Goal: Transaction & Acquisition: Purchase product/service

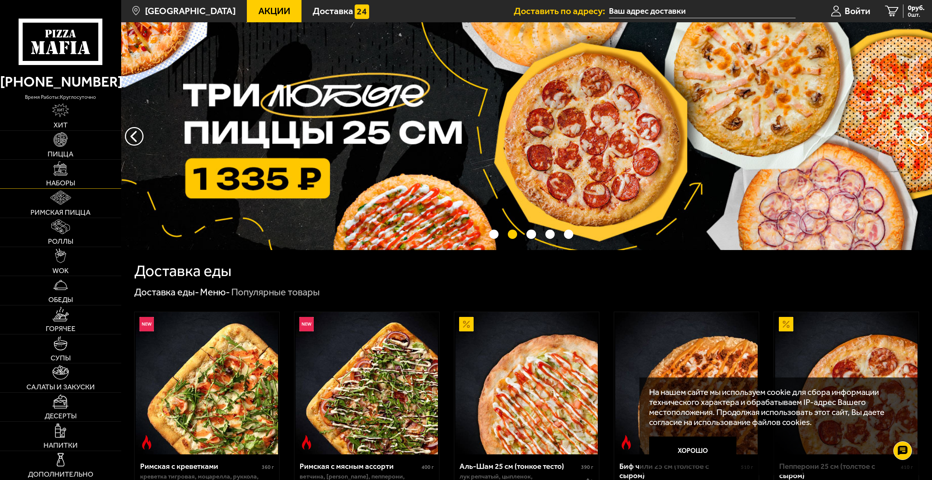
click at [67, 170] on img at bounding box center [61, 168] width 14 height 14
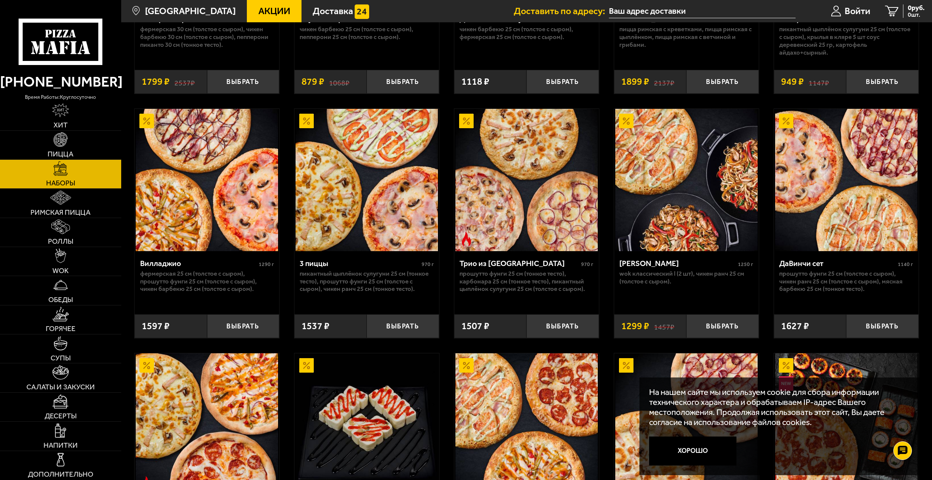
scroll to position [223, 0]
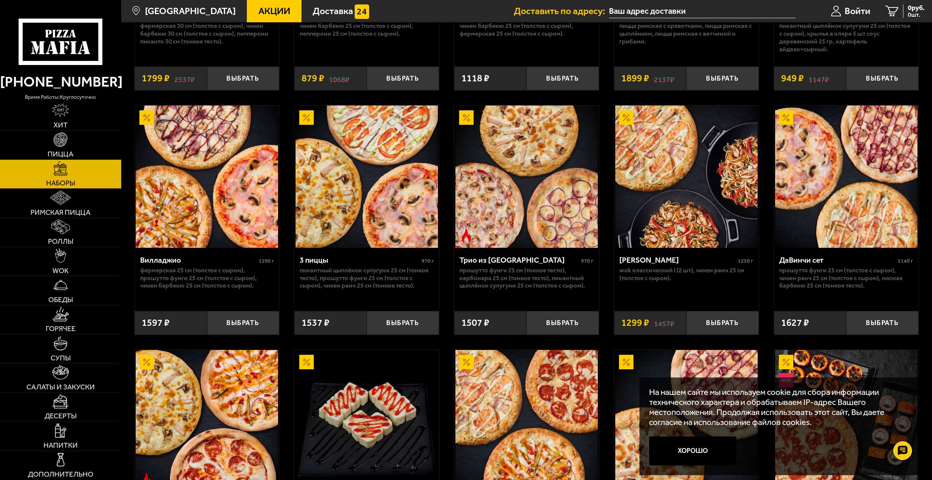
click at [208, 198] on img at bounding box center [207, 177] width 142 height 142
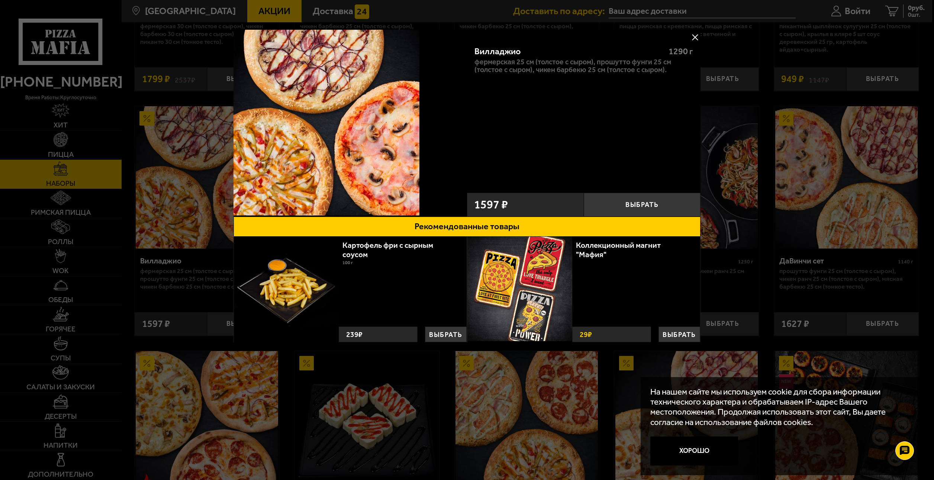
click at [694, 39] on button at bounding box center [694, 37] width 11 height 11
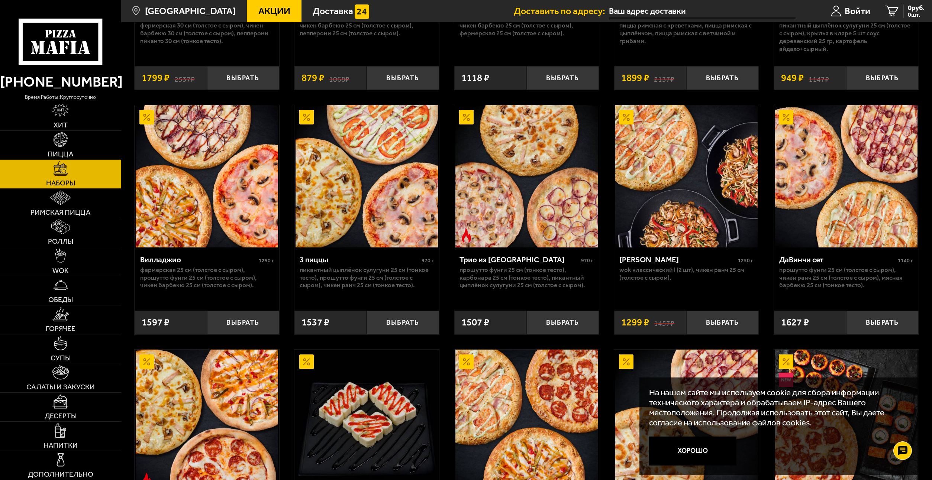
scroll to position [223, 0]
click at [560, 323] on button "Выбрать" at bounding box center [562, 323] width 72 height 24
click at [900, 9] on span "1507 руб." at bounding box center [911, 7] width 28 height 7
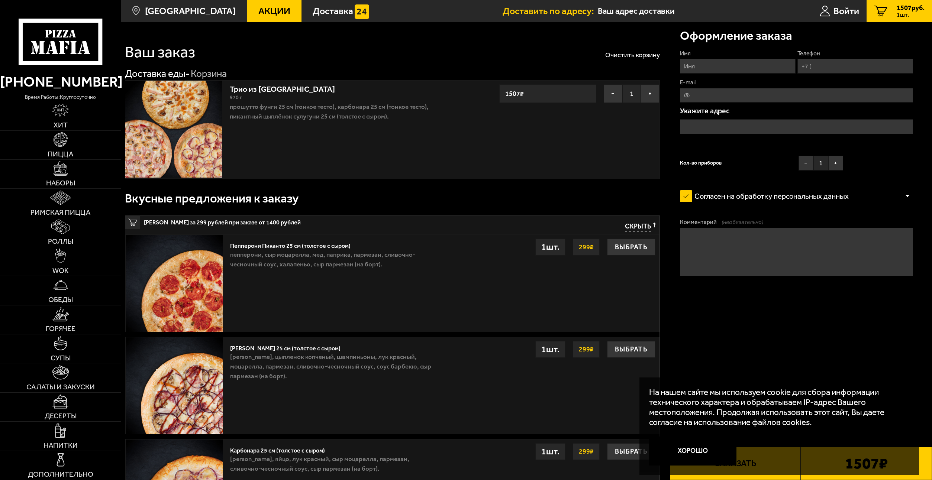
click at [714, 66] on input "Имя" at bounding box center [738, 66] width 116 height 14
type input "[PERSON_NAME]"
type input "[PHONE_NUMBER]"
type input "[EMAIL_ADDRESS][DOMAIN_NAME]"
type input "[PERSON_NAME]"
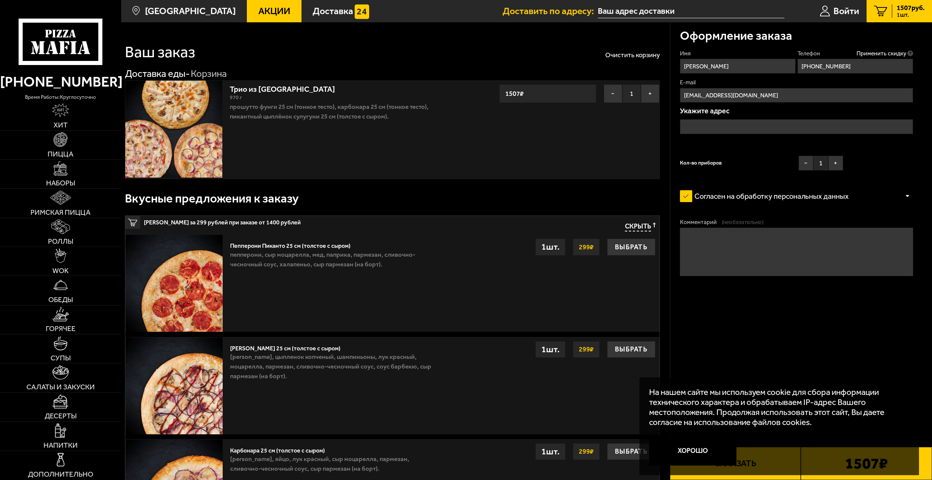
click at [691, 127] on input "text" at bounding box center [796, 126] width 233 height 14
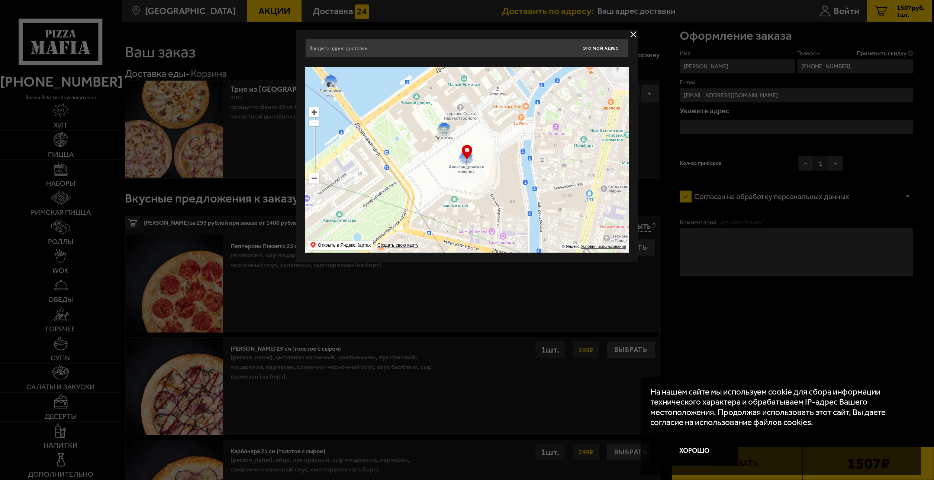
click at [338, 47] on input "text" at bounding box center [439, 48] width 268 height 19
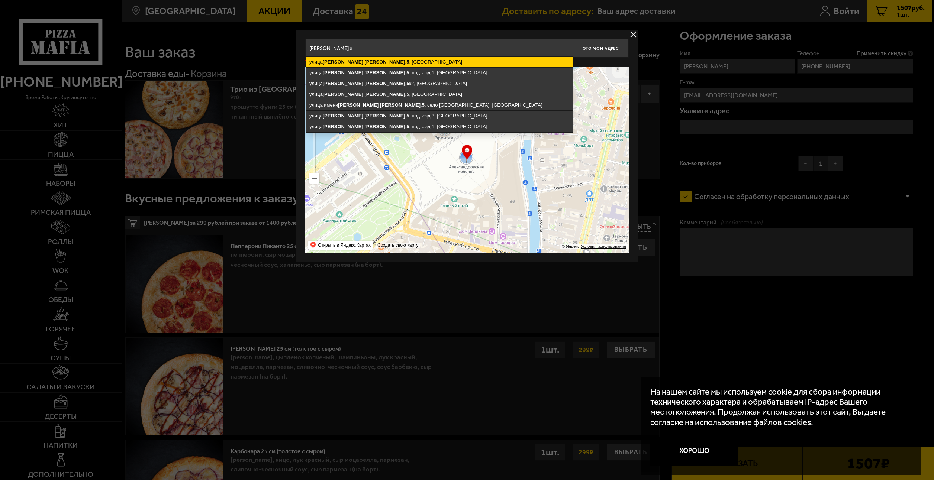
click at [364, 64] on ymaps "[PERSON_NAME]" at bounding box center [384, 62] width 41 height 6
type input "[STREET_ADDRESS][PERSON_NAME]"
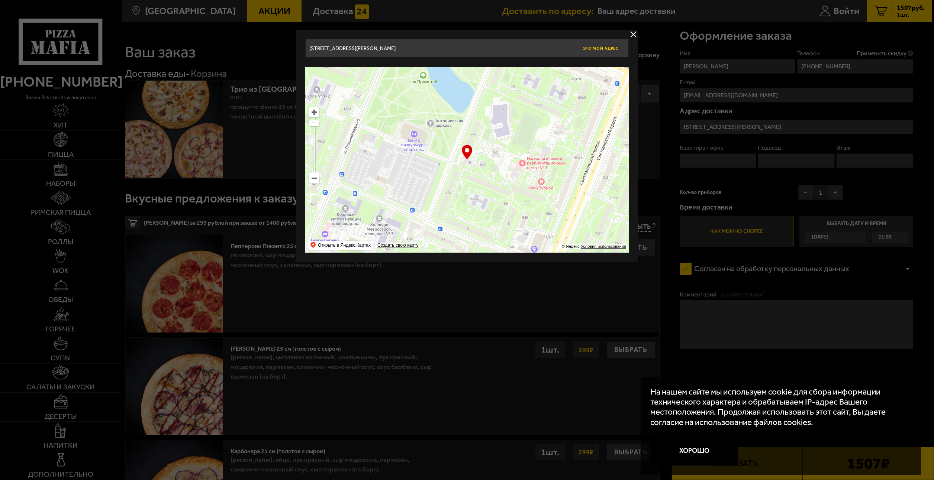
click at [604, 47] on span "Это мой адрес" at bounding box center [601, 48] width 36 height 5
type input "[STREET_ADDRESS][PERSON_NAME]"
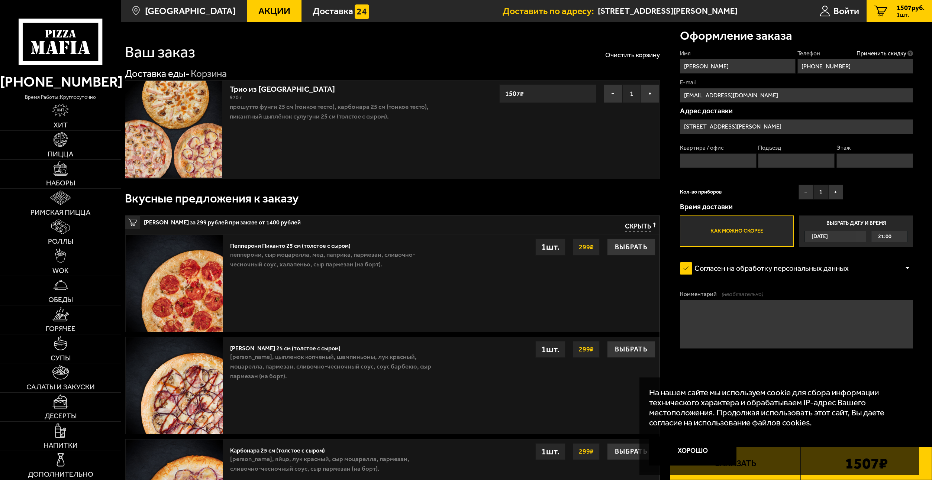
click at [706, 160] on input "Квартира / офис" at bounding box center [718, 161] width 77 height 14
type input "12"
click at [770, 161] on input "Подъезд" at bounding box center [796, 161] width 77 height 14
type input "1"
click at [857, 161] on input "Этаж" at bounding box center [874, 161] width 77 height 14
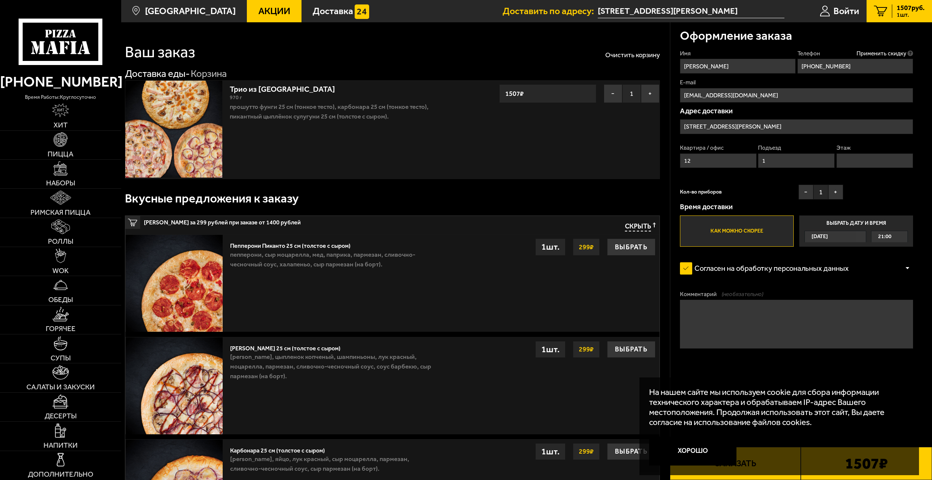
type input "7"
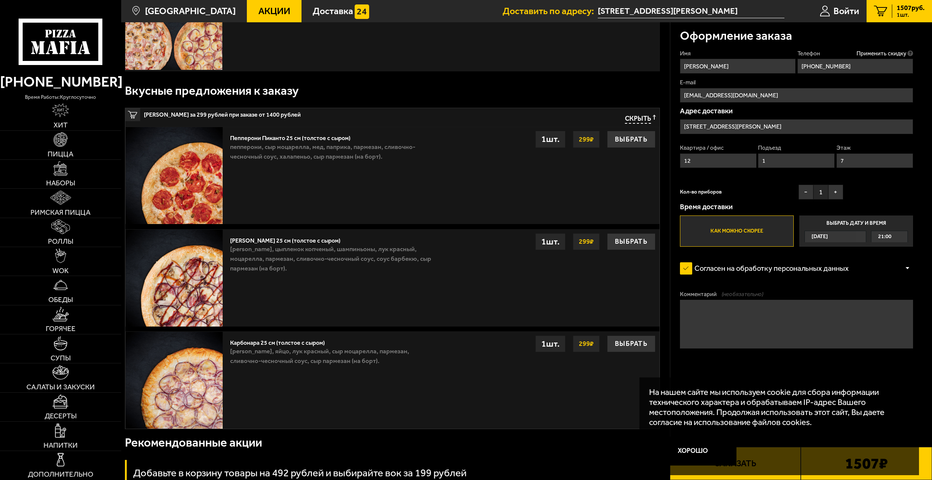
scroll to position [112, 0]
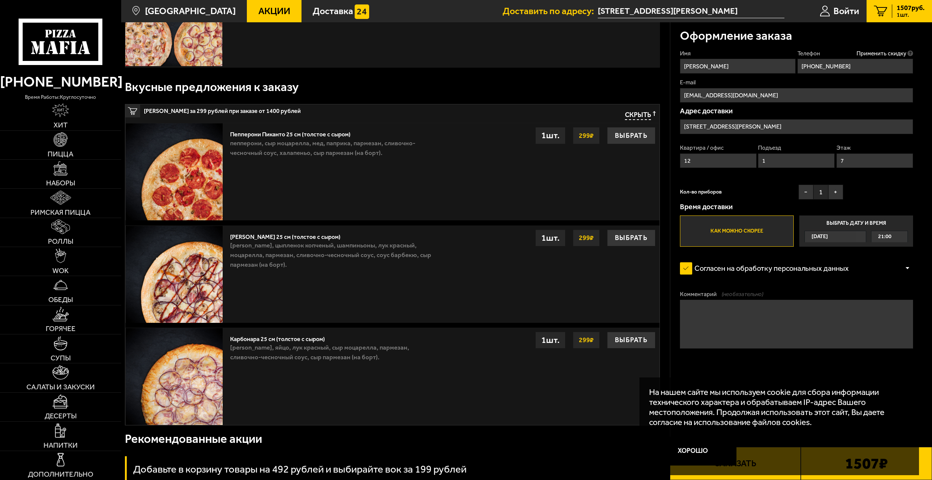
click at [726, 234] on label "Как можно скорее" at bounding box center [737, 231] width 114 height 31
click at [0, 0] on input "Как можно скорее" at bounding box center [0, 0] width 0 height 0
click at [687, 451] on button "Хорошо" at bounding box center [692, 451] width 87 height 29
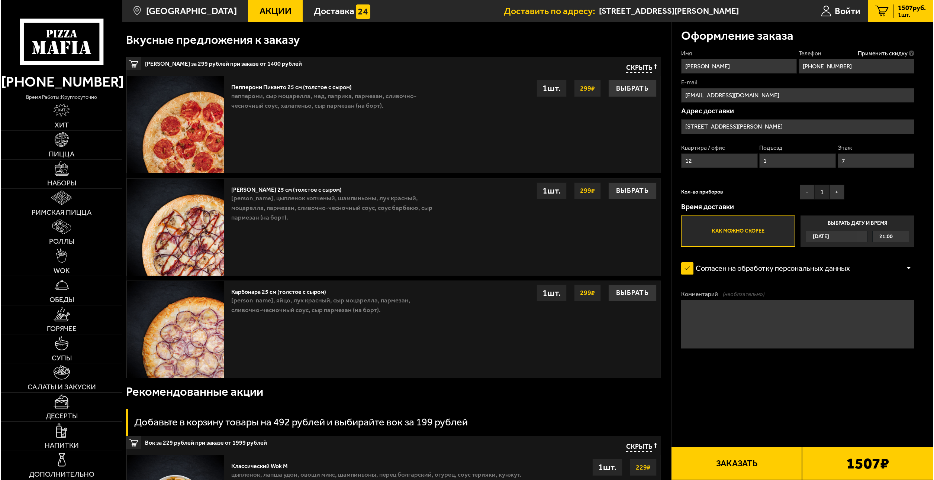
scroll to position [186, 0]
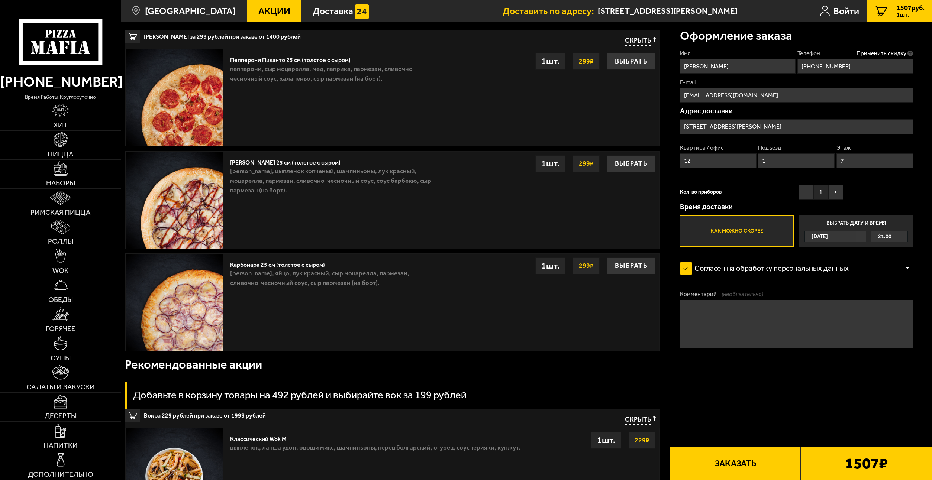
click at [744, 462] on button "Заказать" at bounding box center [735, 463] width 131 height 33
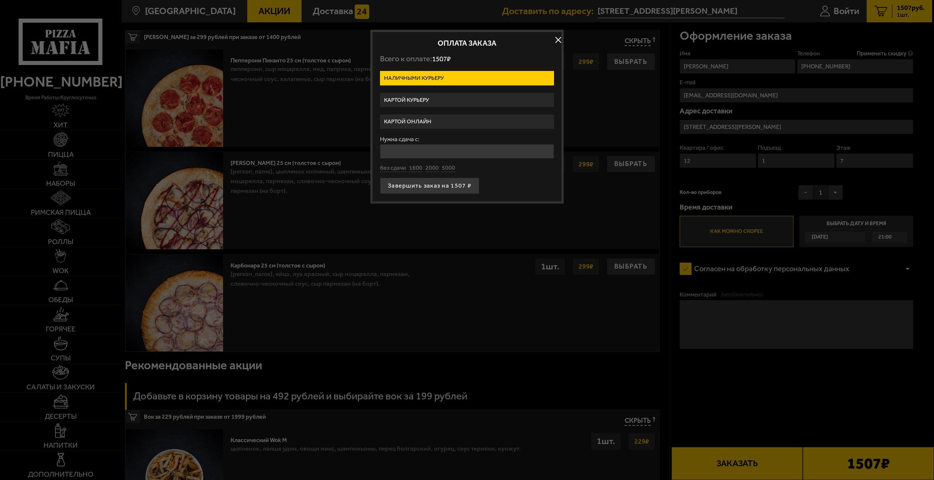
click at [427, 101] on label "Картой курьеру" at bounding box center [467, 100] width 174 height 14
click at [0, 0] on input "Картой курьеру" at bounding box center [0, 0] width 0 height 0
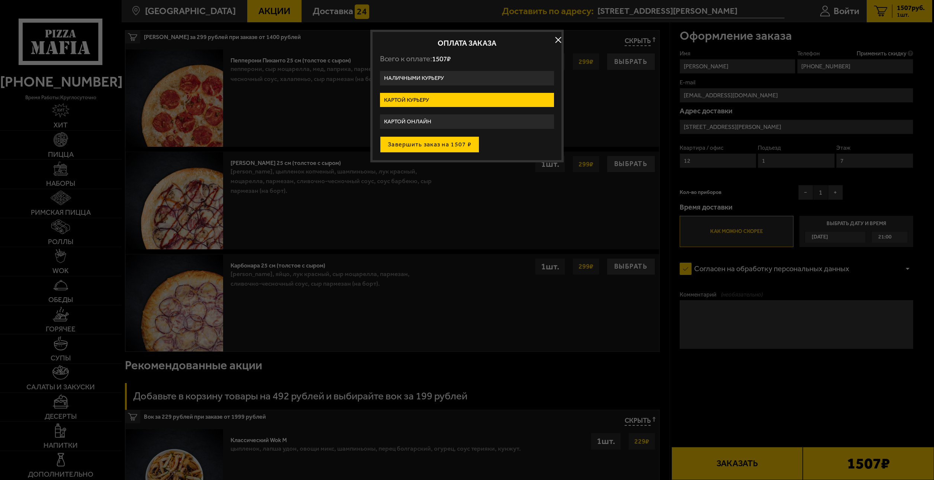
click at [430, 144] on button "Завершить заказ на 1507 ₽" at bounding box center [429, 144] width 99 height 16
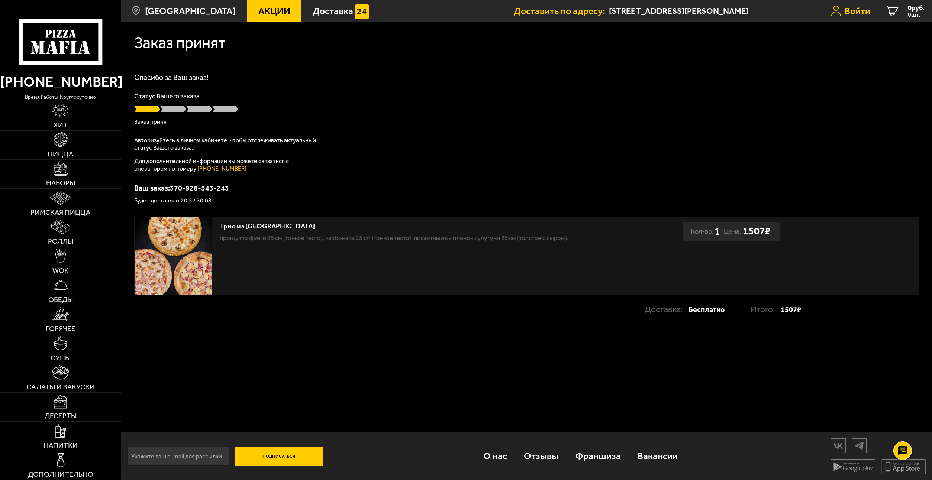
click at [854, 13] on span "Войти" at bounding box center [858, 10] width 26 height 9
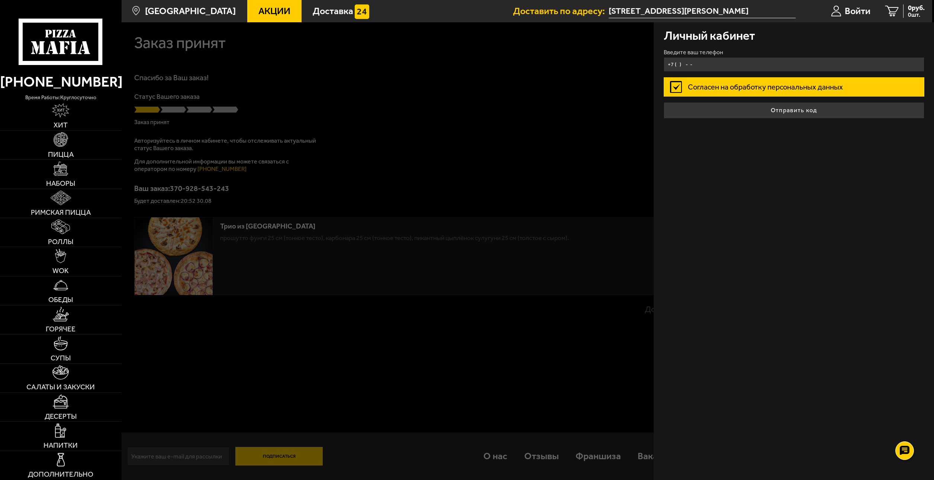
type input "+7 ( ) - -"
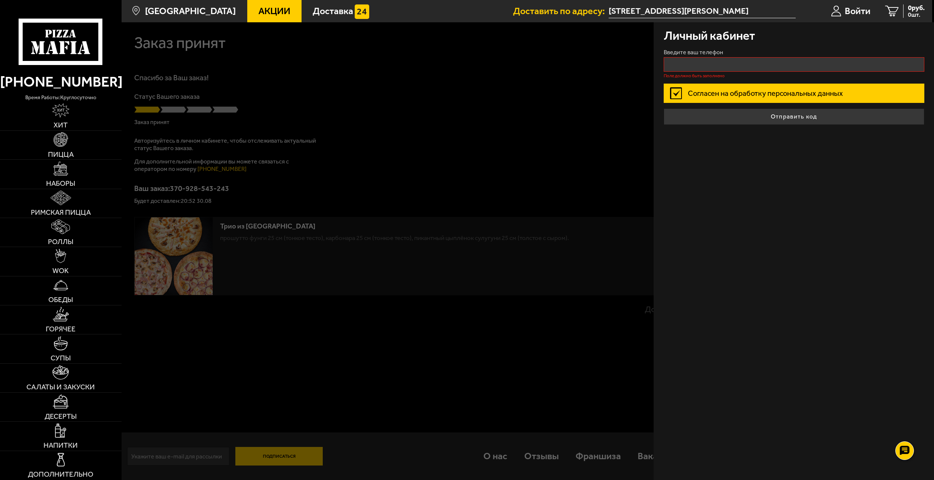
click at [750, 86] on label "Согласен на обработку персональных данных" at bounding box center [794, 93] width 261 height 19
click at [0, 0] on input "Согласен на обработку персональных данных" at bounding box center [0, 0] width 0 height 0
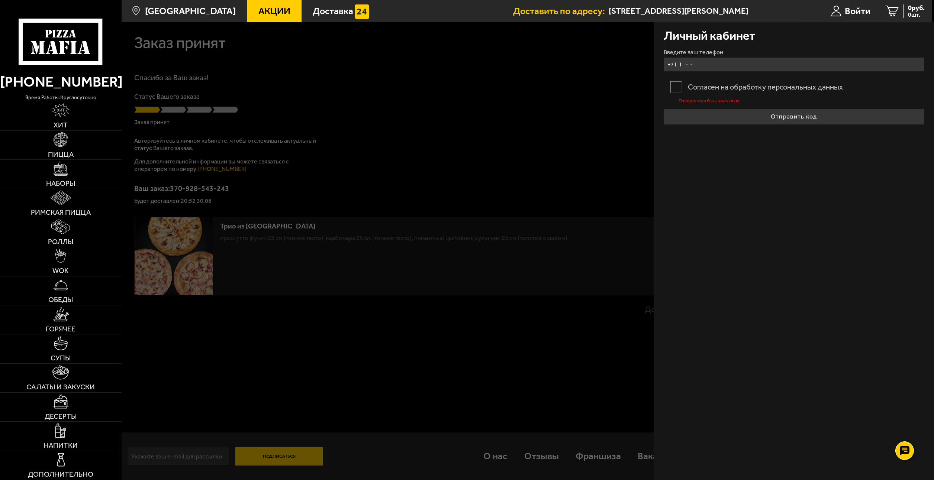
click at [694, 64] on input "+7 ( ) - -" at bounding box center [794, 64] width 261 height 14
type input "+7 ( ) - -"
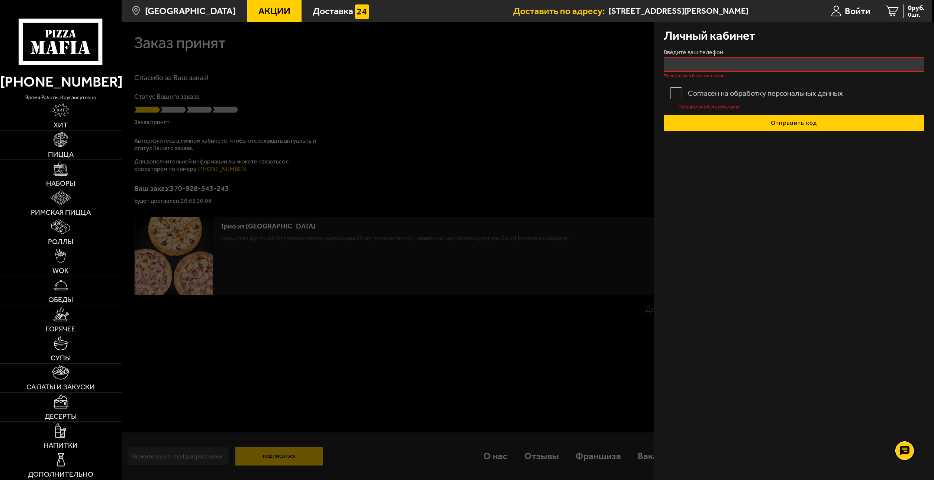
click at [778, 118] on button "Отправить код" at bounding box center [794, 123] width 261 height 16
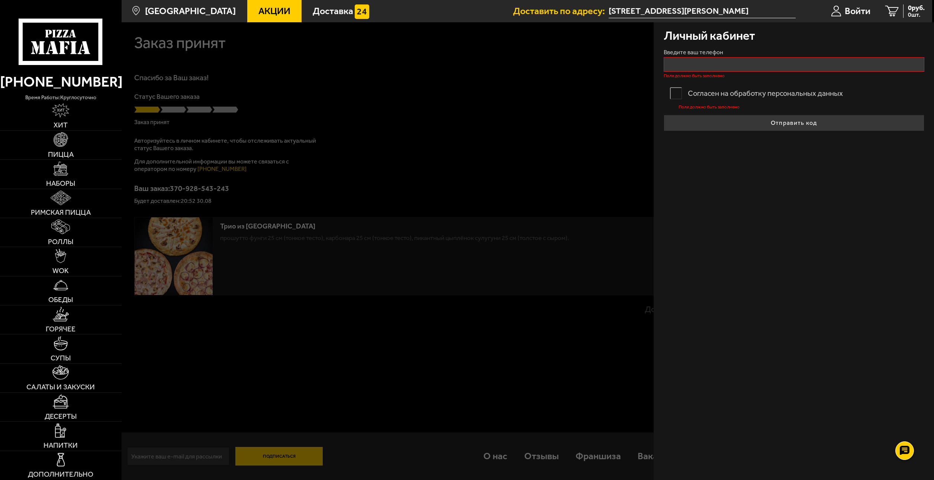
click at [678, 90] on label "Согласен на обработку персональных данных" at bounding box center [794, 93] width 261 height 19
click at [0, 0] on input "Согласен на обработку персональных данных" at bounding box center [0, 0] width 0 height 0
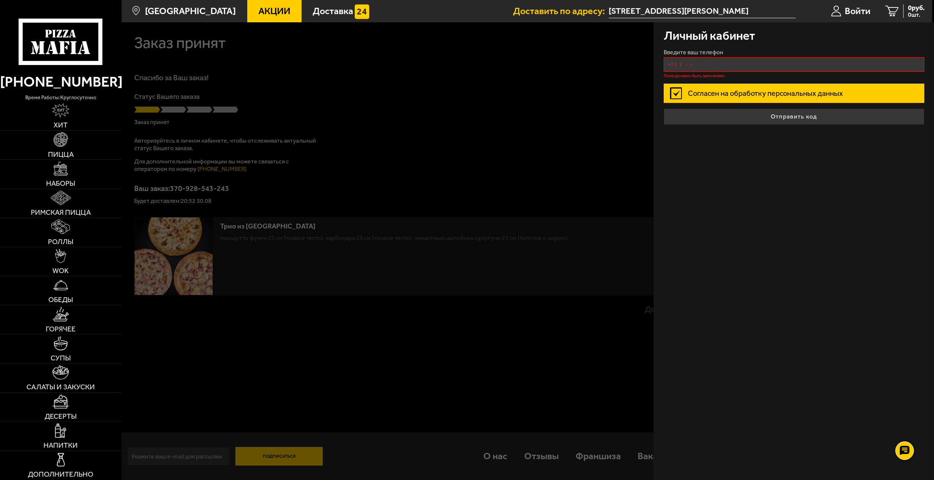
click at [684, 59] on input "+7 ( ) - -" at bounding box center [794, 64] width 261 height 14
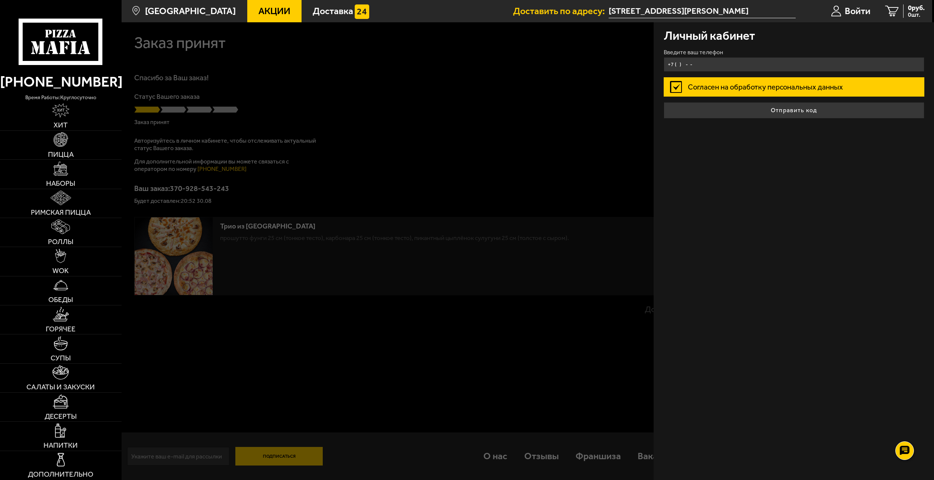
type input "+7 ( ) - -"
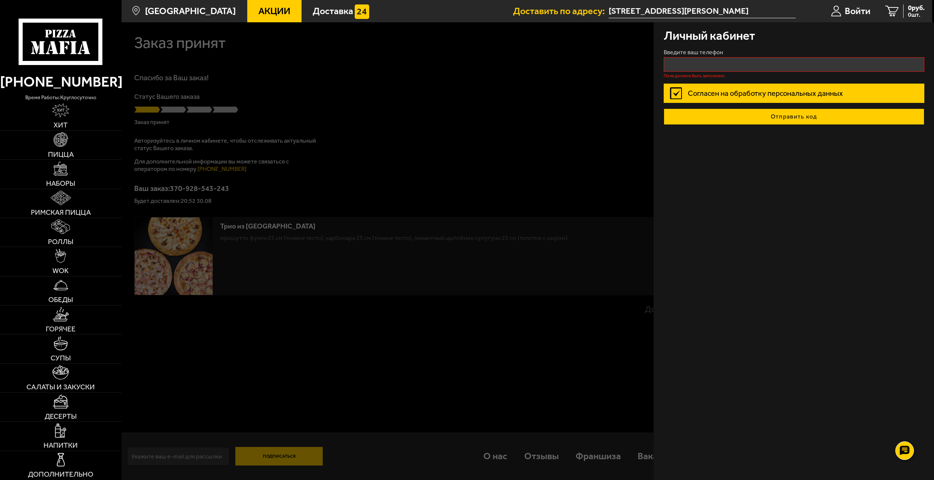
click at [790, 110] on button "Отправить код" at bounding box center [794, 117] width 261 height 16
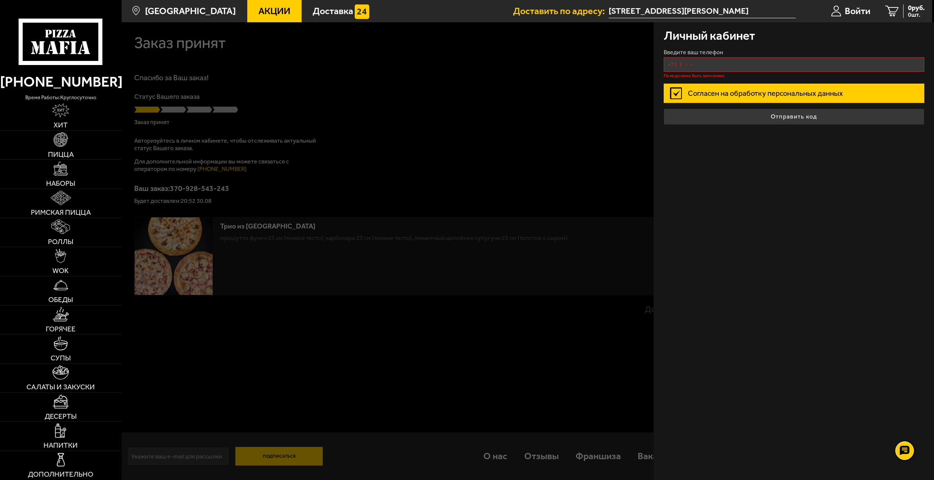
click at [689, 64] on input "+7 ( ) - -" at bounding box center [794, 64] width 261 height 14
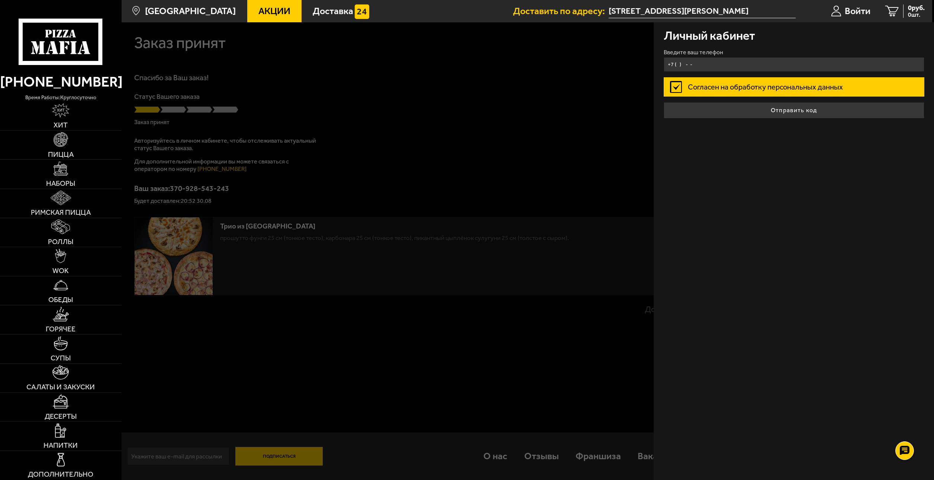
type input "+7 ( ) - -"
click at [734, 154] on div "Личный кабинет Введите ваш телефон [PERSON_NAME] на обработку персональных данн…" at bounding box center [793, 251] width 280 height 458
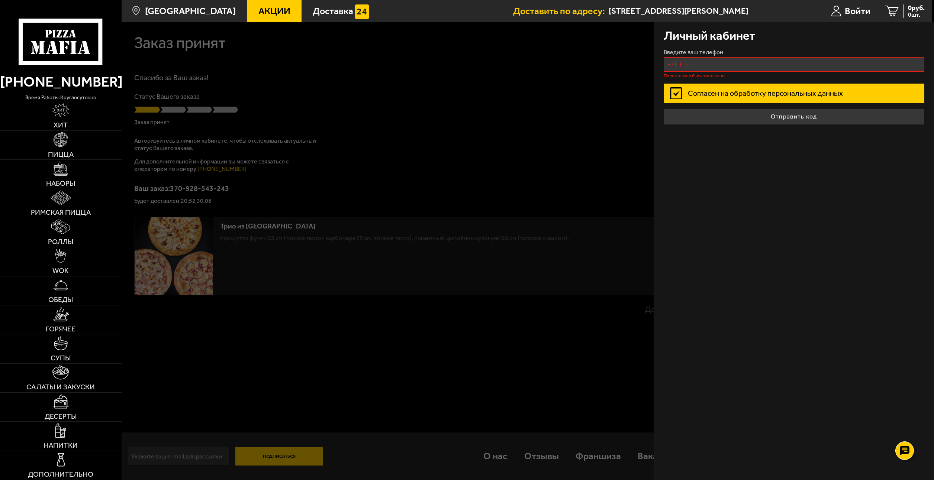
click at [690, 57] on input "+7 ( ) - -" at bounding box center [794, 64] width 261 height 14
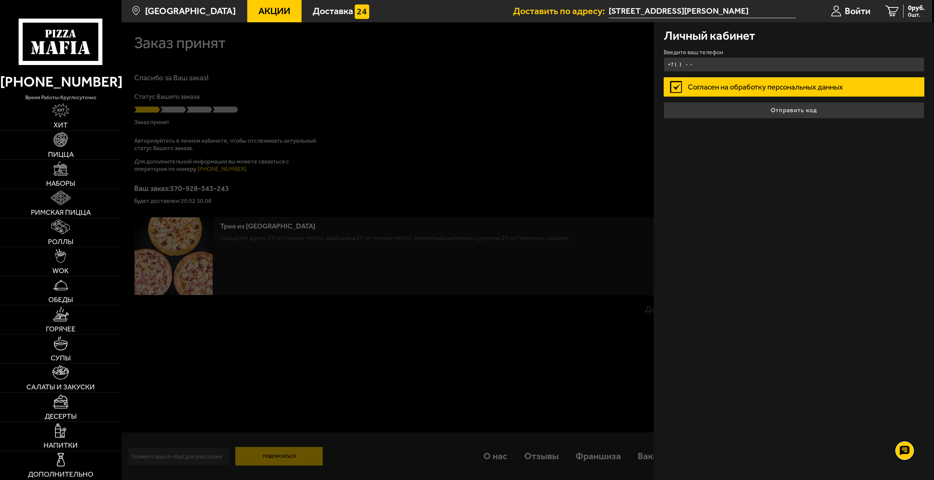
click at [690, 62] on input "+7 ( ) - -" at bounding box center [794, 64] width 261 height 14
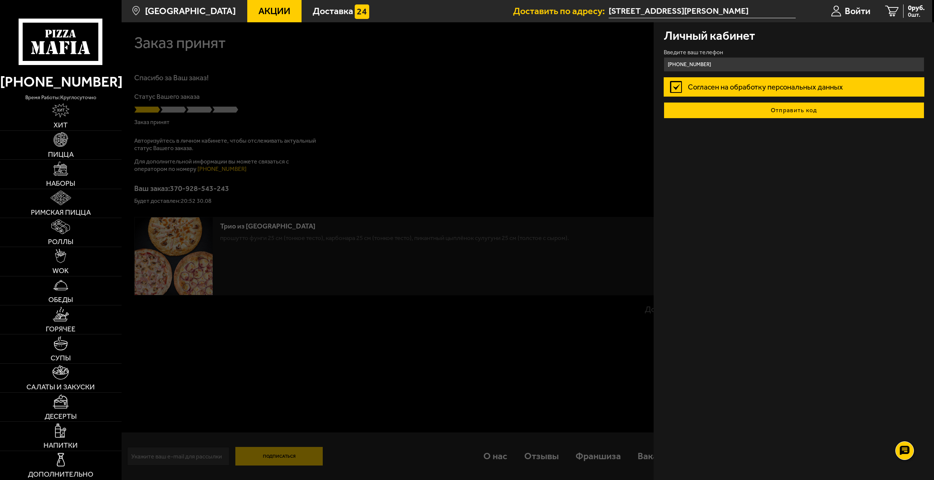
type input "[PHONE_NUMBER]"
click at [795, 111] on button "Отправить код" at bounding box center [794, 110] width 261 height 16
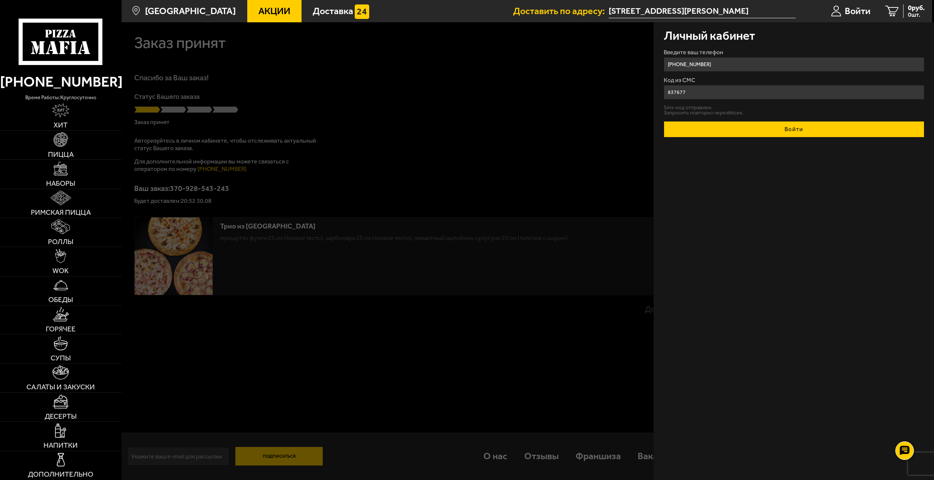
type input "837677"
click at [791, 128] on button "Войти" at bounding box center [794, 129] width 261 height 16
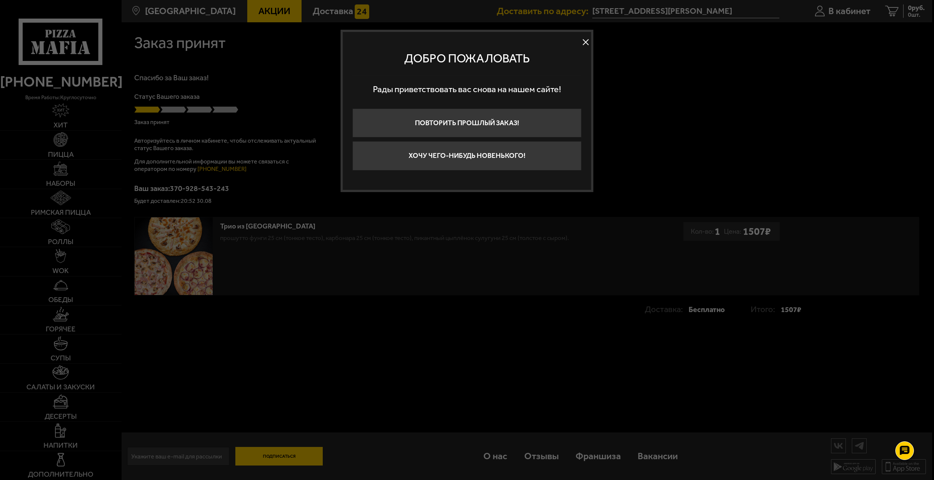
click at [586, 43] on button at bounding box center [585, 42] width 11 height 11
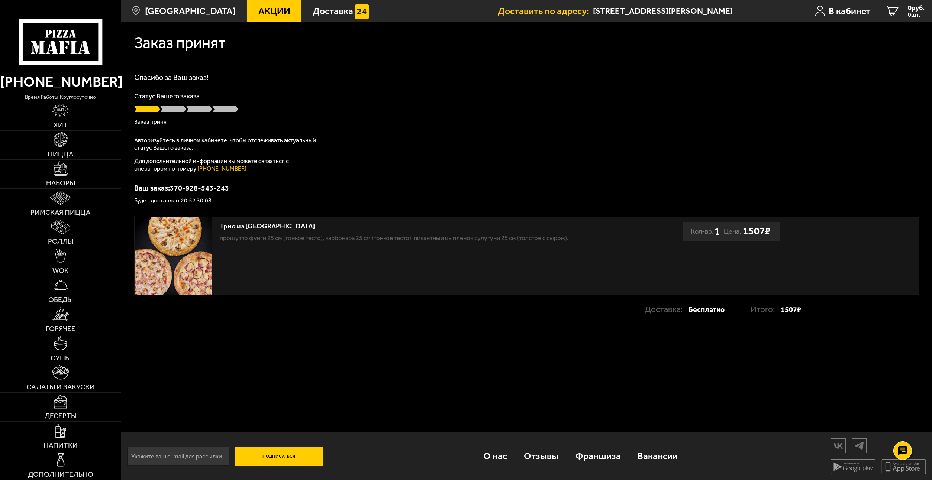
scroll to position [0, 0]
click at [837, 11] on span "В кабинет" at bounding box center [850, 10] width 42 height 9
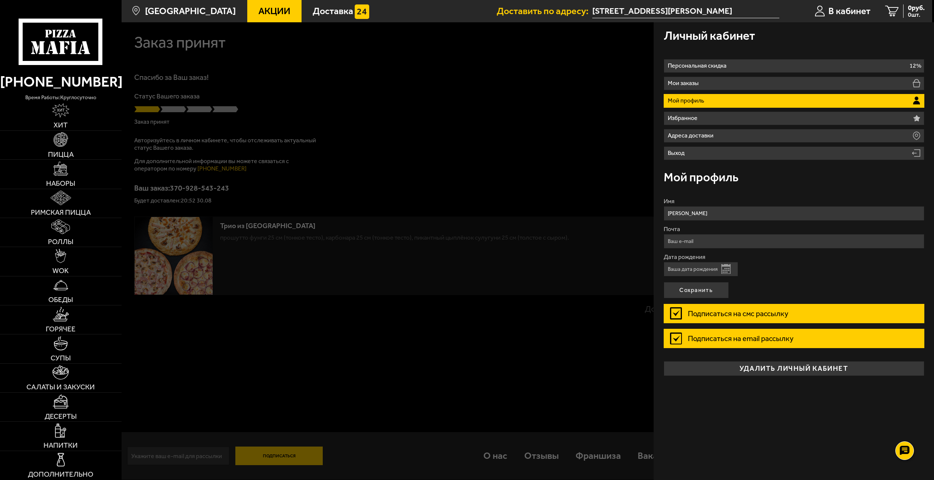
click at [547, 121] on div at bounding box center [589, 262] width 934 height 480
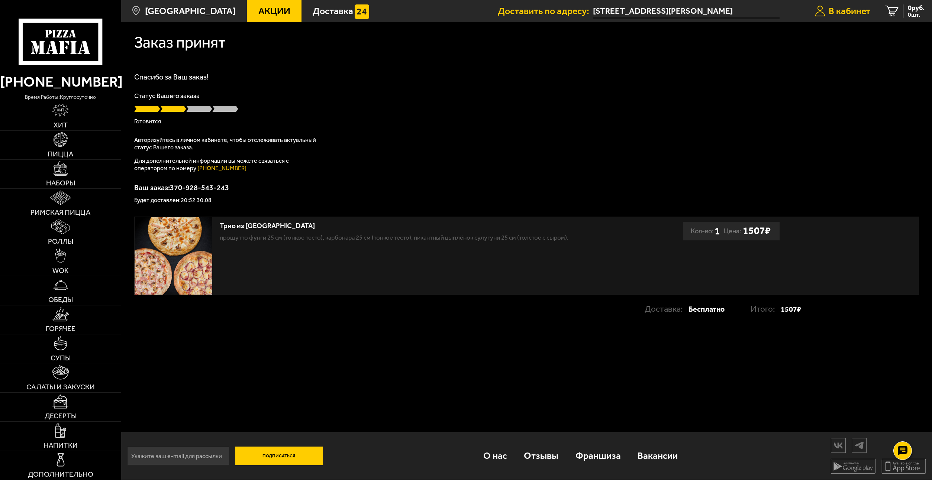
click at [838, 15] on span "В кабинет" at bounding box center [850, 10] width 42 height 9
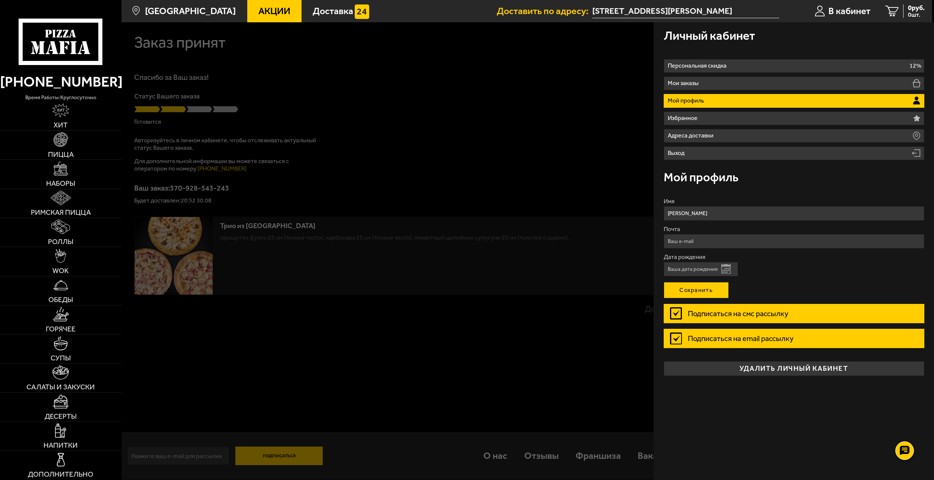
click at [697, 291] on button "Сохранить" at bounding box center [696, 290] width 65 height 16
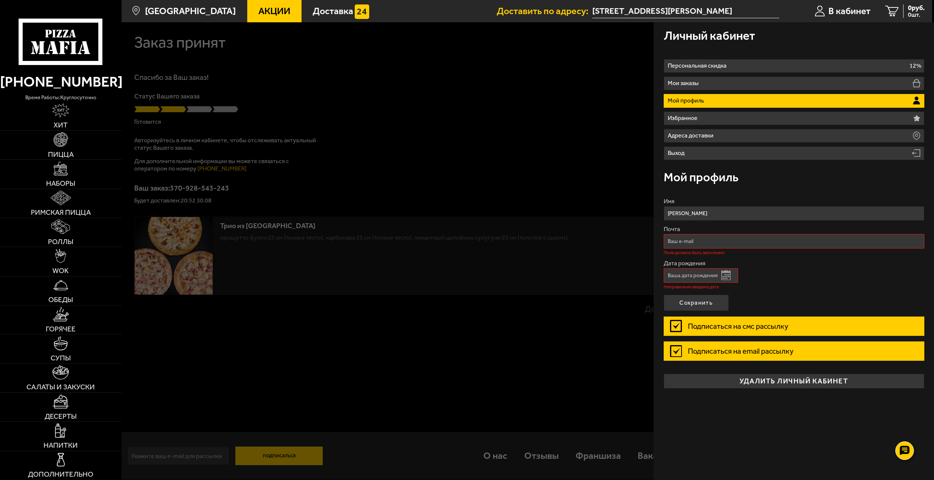
click at [508, 122] on div at bounding box center [589, 262] width 934 height 480
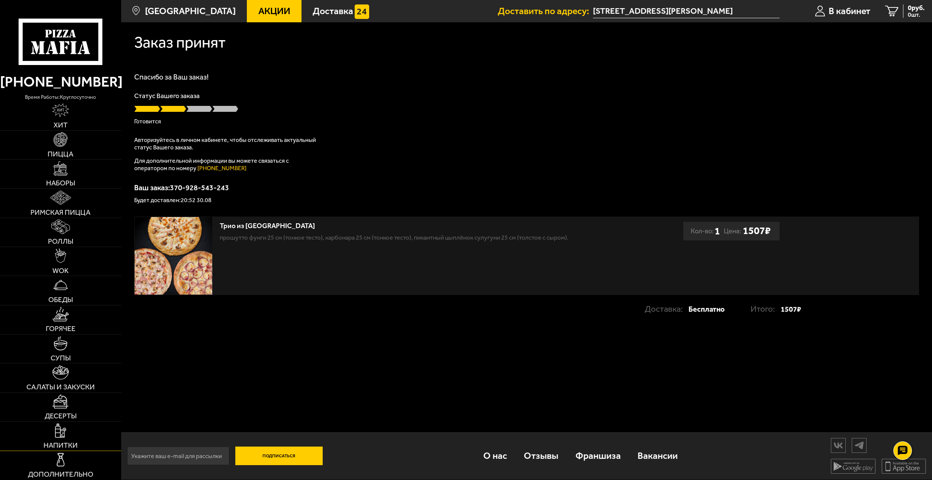
click at [62, 436] on img at bounding box center [60, 431] width 11 height 14
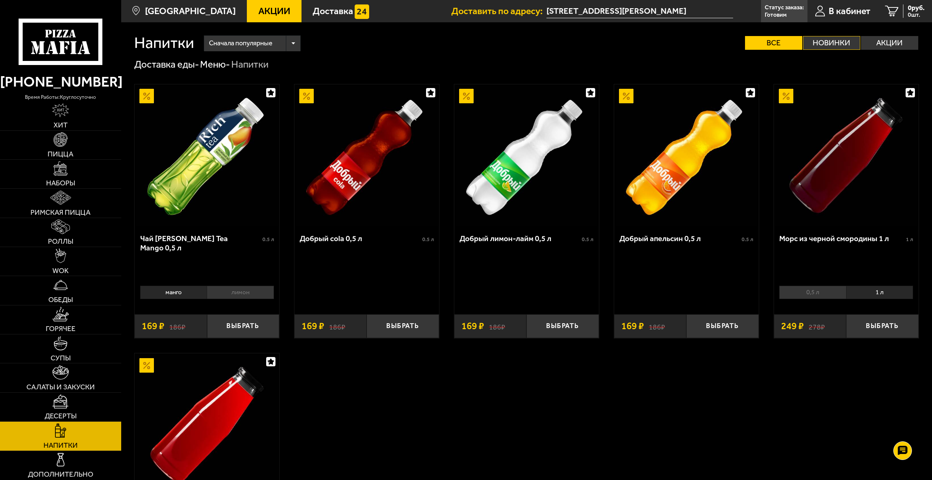
click at [837, 42] on label "Новинки" at bounding box center [831, 43] width 57 height 14
click at [0, 0] on input "Новинки" at bounding box center [0, 0] width 0 height 0
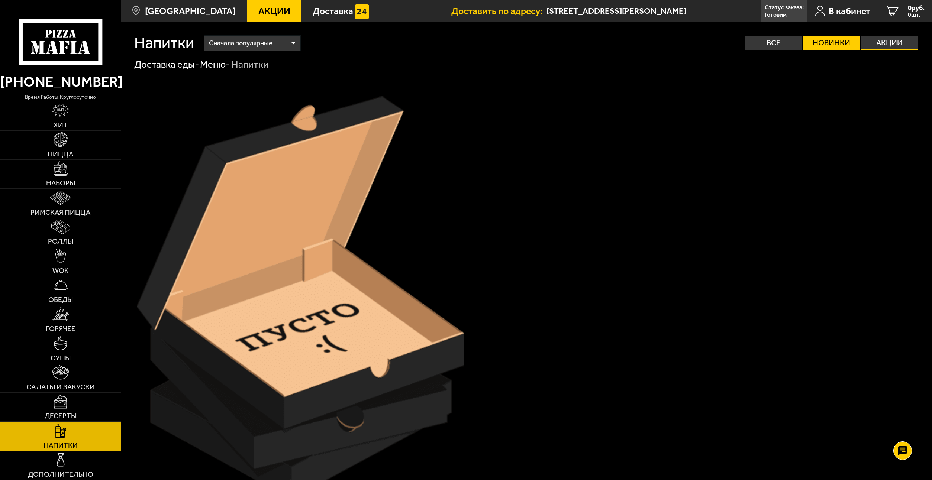
click at [886, 42] on label "Акции" at bounding box center [889, 43] width 57 height 14
click at [0, 0] on input "Акции" at bounding box center [0, 0] width 0 height 0
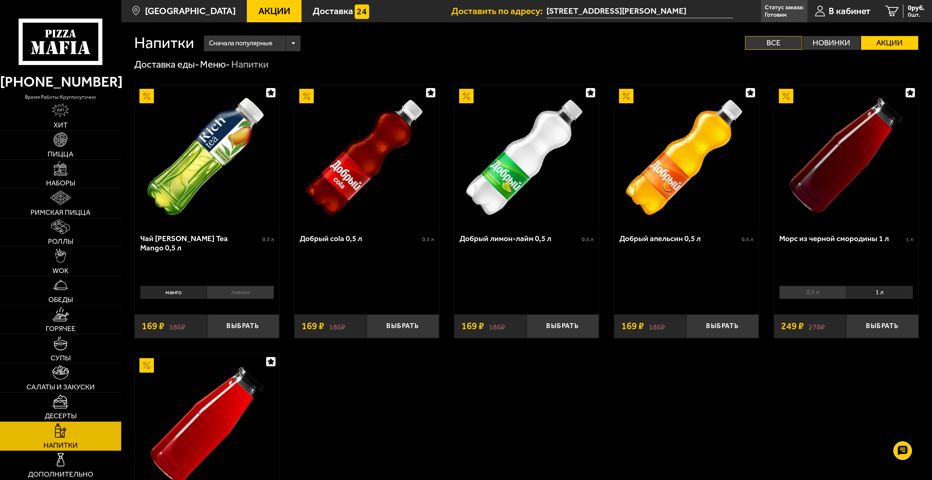
click at [776, 45] on label "Все" at bounding box center [773, 43] width 57 height 14
click at [0, 0] on input "Все" at bounding box center [0, 0] width 0 height 0
click at [56, 461] on img at bounding box center [61, 460] width 14 height 14
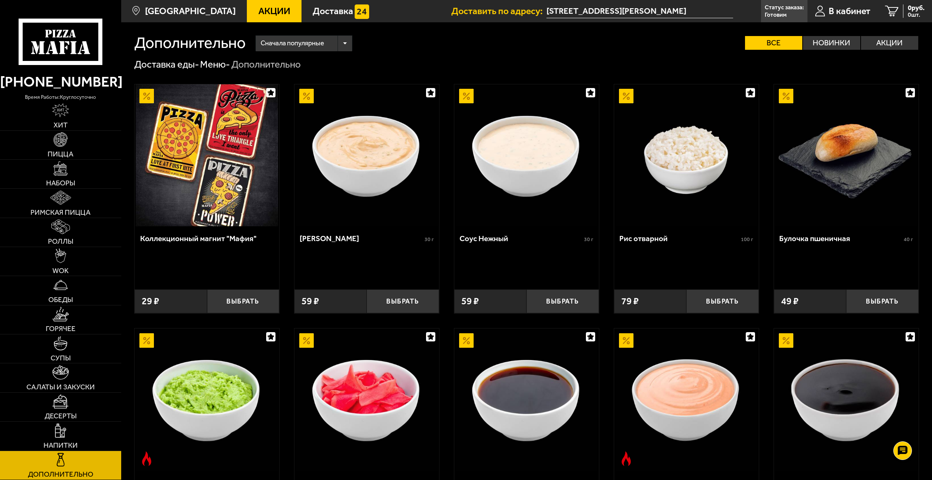
click at [529, 172] on img at bounding box center [526, 155] width 142 height 142
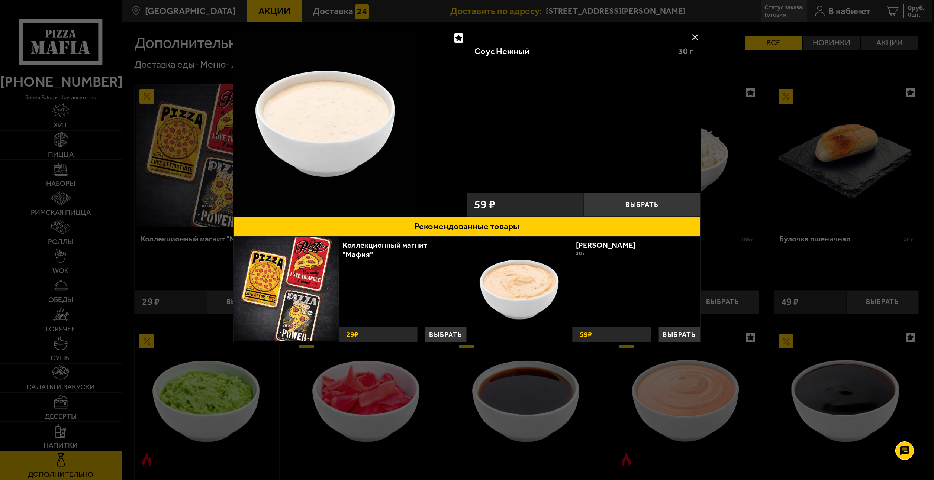
click at [694, 37] on button at bounding box center [694, 37] width 11 height 11
